Goal: Information Seeking & Learning: Learn about a topic

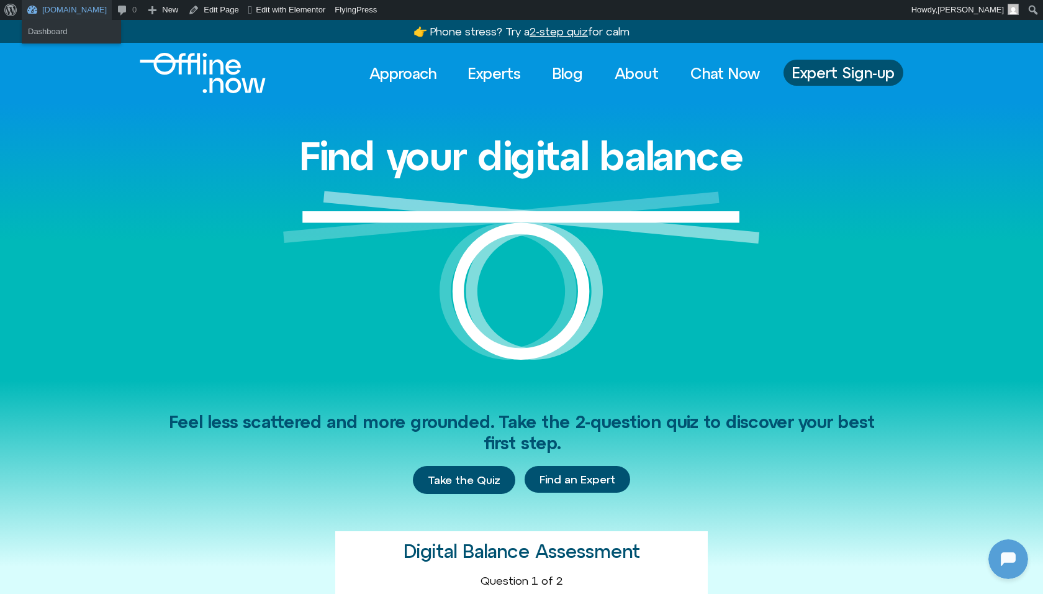
click at [45, 12] on link "[DOMAIN_NAME]" at bounding box center [67, 10] width 90 height 20
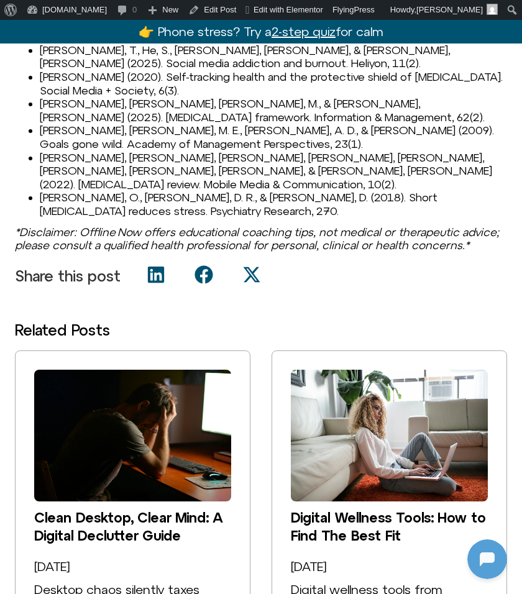
scroll to position [1491, 0]
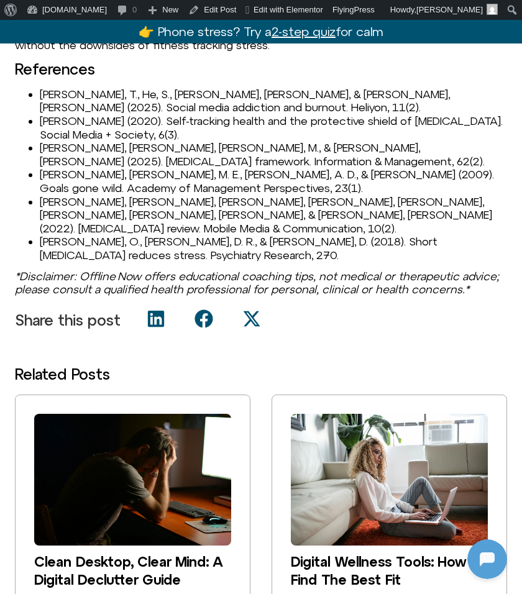
click at [52, 114] on li "[PERSON_NAME], T., He, S., [PERSON_NAME], [PERSON_NAME], & [PERSON_NAME], [PERS…" at bounding box center [273, 101] width 467 height 27
copy li "Feng"
click at [53, 141] on li "[PERSON_NAME] (2020). Self-tracking health and the protective shield of [MEDICA…" at bounding box center [273, 127] width 467 height 27
click at [53, 141] on li "Kent, R. (2020). Self-tracking health and the protective shield of digital deto…" at bounding box center [273, 127] width 467 height 27
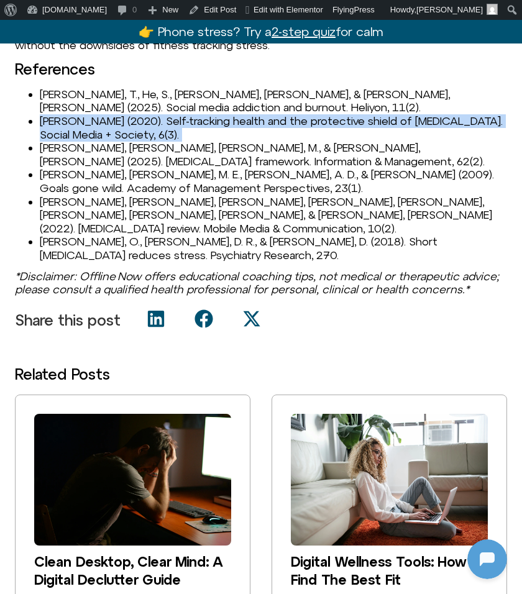
click at [53, 141] on li "Kent, R. (2020). Self-tracking health and the protective shield of digital deto…" at bounding box center [273, 127] width 467 height 27
copy li "Kent, R. (2020). Self-tracking health and the protective shield of digital deto…"
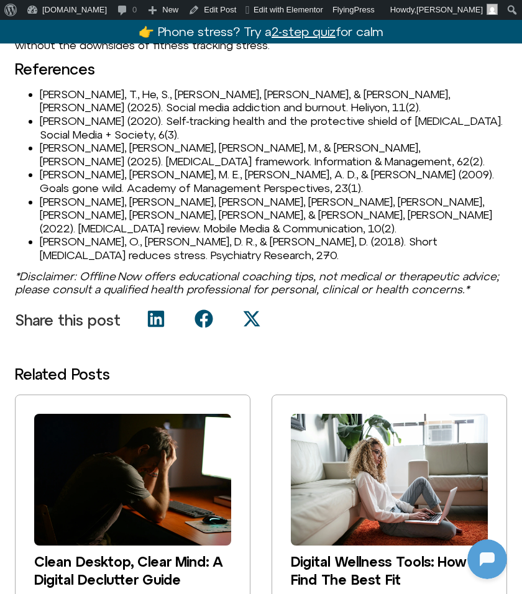
click at [42, 168] on li "Marx, J., Mirbabaie, M., & Turel, O. (2025). Digital detox framework. Informati…" at bounding box center [273, 154] width 467 height 27
copy li "Marx"
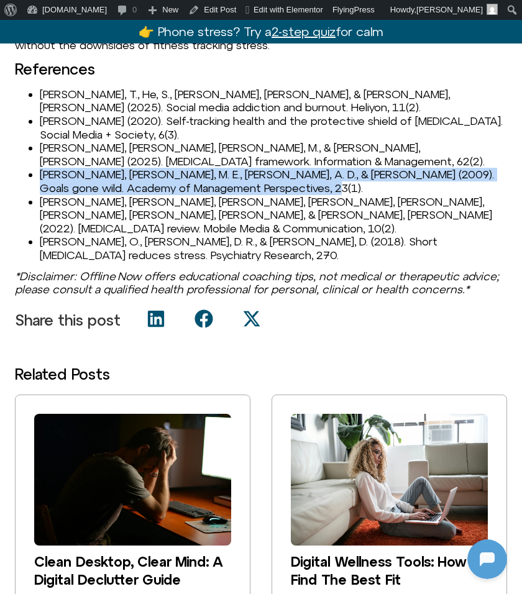
drag, startPoint x: 42, startPoint y: 201, endPoint x: 324, endPoint y: 215, distance: 282.9
click at [324, 194] on li "Ordóñez, L. D., Schweitzer, M. E., Galinsky, A. D., & Bazerman, M. H. (2009). G…" at bounding box center [273, 181] width 467 height 27
copy li "Ordóñez, L. D., Schweitzer, M. E., Galinsky, A. D., & Bazerman, M. H. (2009). G…"
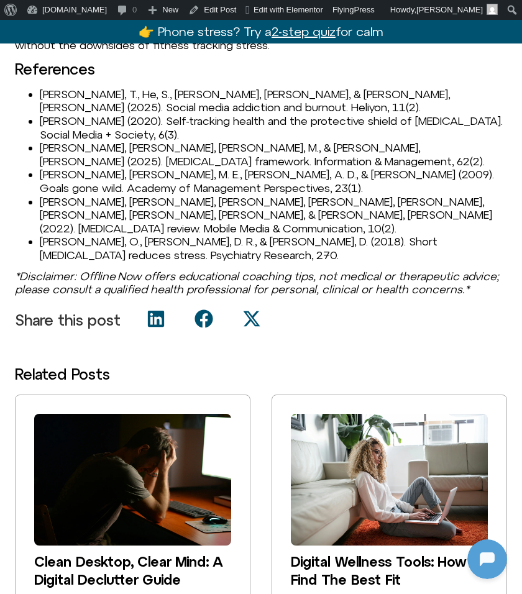
click at [58, 229] on li "Radtke, T., Apel, T., Schenkel, K., Keller, J., & von Lindern, E. (2022). Digit…" at bounding box center [273, 215] width 467 height 40
copy li "Radtke"
click at [52, 250] on li "Turel, O., Cavagnaro, D. R., & Meshi, D. (2018). Short abstinence reduces stres…" at bounding box center [273, 248] width 467 height 27
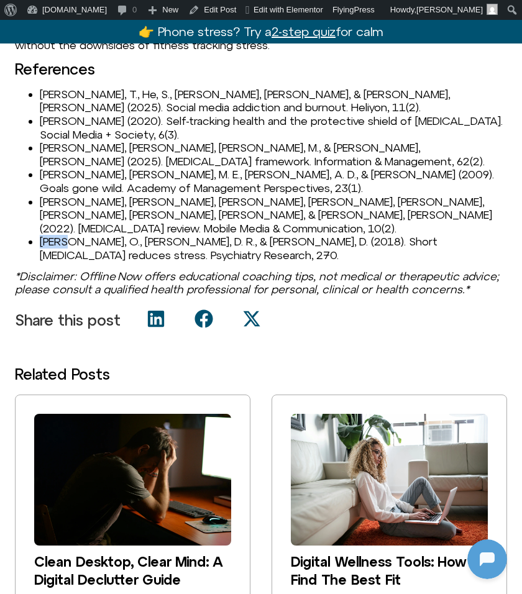
copy li "Turel"
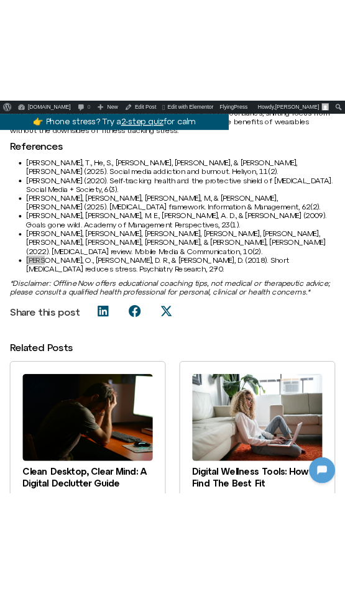
scroll to position [1494, 0]
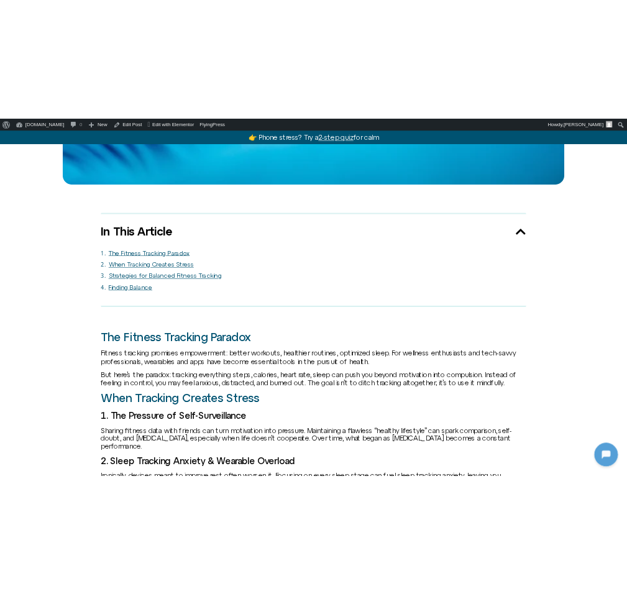
scroll to position [359, 0]
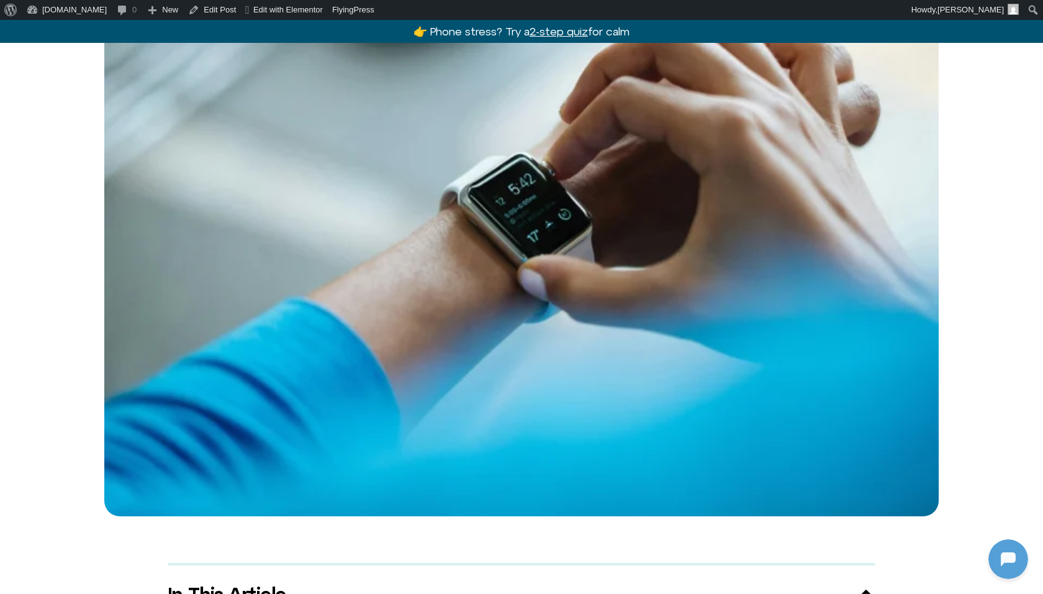
drag, startPoint x: 1001, startPoint y: 142, endPoint x: 1001, endPoint y: 91, distance: 50.9
click at [1001, 142] on div at bounding box center [521, 238] width 1043 height 556
